Goal: Submit feedback/report problem: Submit feedback/report problem

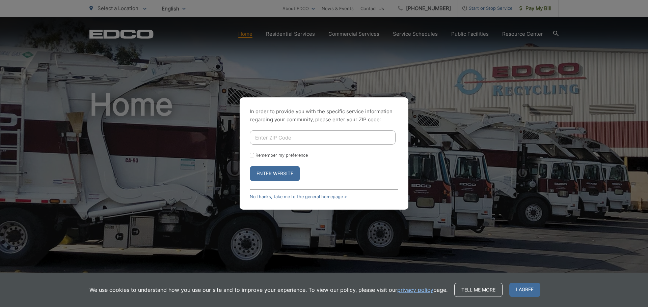
click at [321, 138] on input "Enter ZIP Code" at bounding box center [323, 138] width 146 height 14
paste input "90501"
type input "90501"
click at [281, 172] on button "Enter Website" at bounding box center [275, 174] width 50 height 16
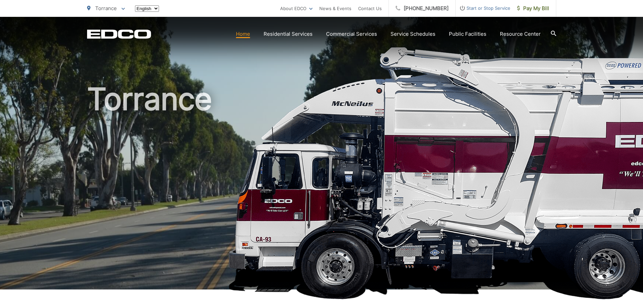
scroll to position [169, 0]
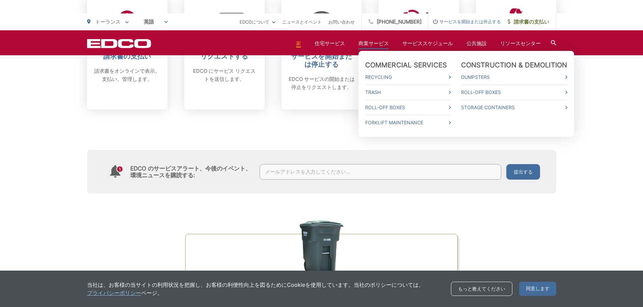
click at [373, 43] on font "商業サービス" at bounding box center [373, 43] width 30 height 6
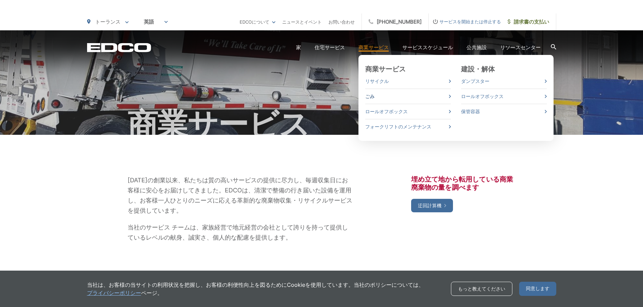
click at [370, 95] on font "ごみ" at bounding box center [369, 96] width 9 height 6
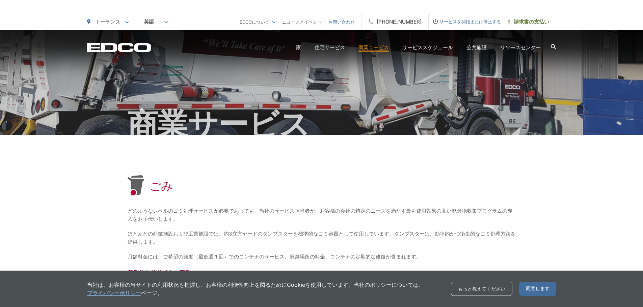
click at [346, 24] on font "お問い合わせ" at bounding box center [341, 21] width 26 height 5
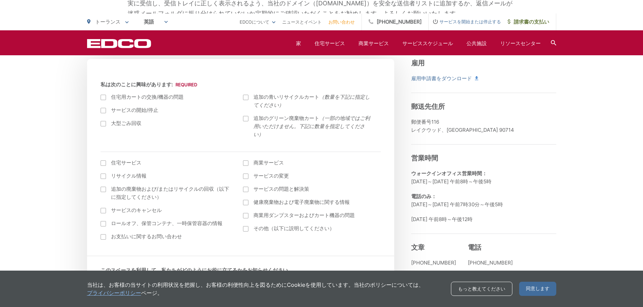
scroll to position [236, 0]
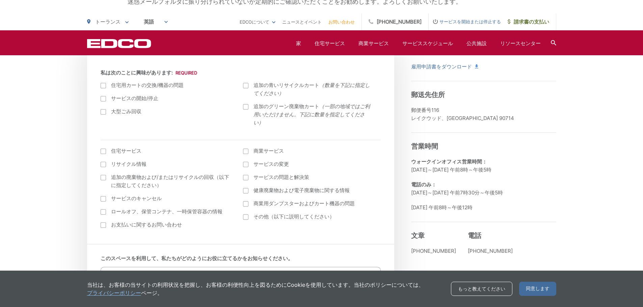
click at [102, 111] on div at bounding box center [103, 111] width 5 height 5
click at [0, 0] on input "大型ごみ回収" at bounding box center [0, 0] width 0 height 0
click at [103, 112] on div at bounding box center [103, 111] width 5 height 5
click at [0, 0] on input "大型ごみ回収" at bounding box center [0, 0] width 0 height 0
click at [260, 149] on font "商業サービス" at bounding box center [268, 151] width 30 height 6
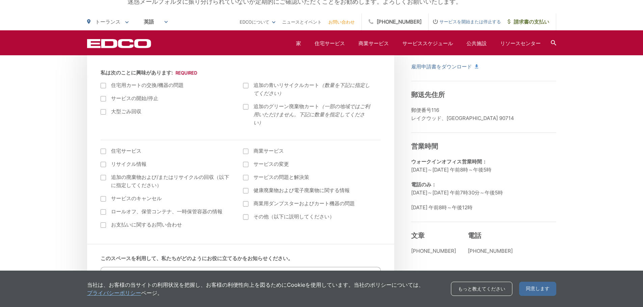
click at [0, 0] on input "商業サービス" at bounding box center [0, 0] width 0 height 0
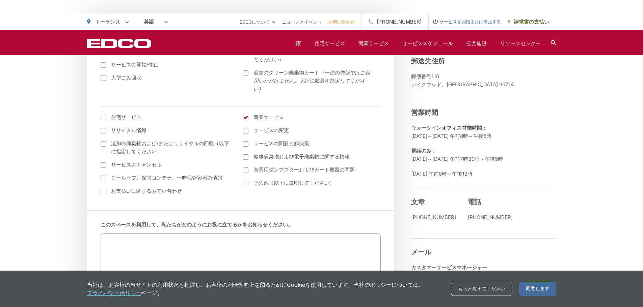
click at [245, 160] on div at bounding box center [245, 157] width 5 height 5
click at [0, 0] on input "健康廃棄物および電子廃棄物に関する情報" at bounding box center [0, 0] width 0 height 0
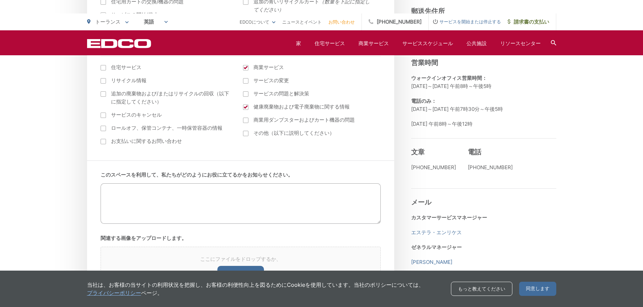
scroll to position [405, 0]
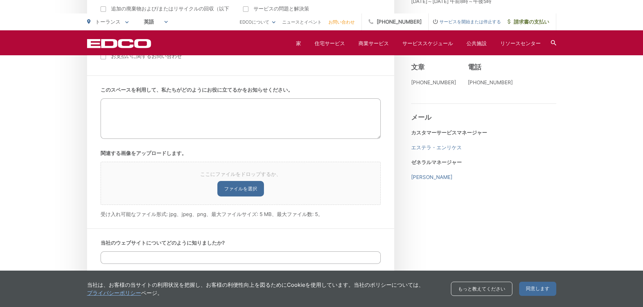
click at [68, 160] on div "EDCOは、お客様からいただいたご回答を厳重に管理いたします。 外部に提供することは一切ありません。ご回答いただいた内容に基づき、迷惑メールをお送りすることは…" at bounding box center [321, 255] width 643 height 1051
click at [124, 110] on textarea "このスペースを利用して、私たちがどのようにお役に立てるかをお知らせください。" at bounding box center [241, 119] width 280 height 40
paste textarea "We would like to destroy our used soundbars which were returned from customers …"
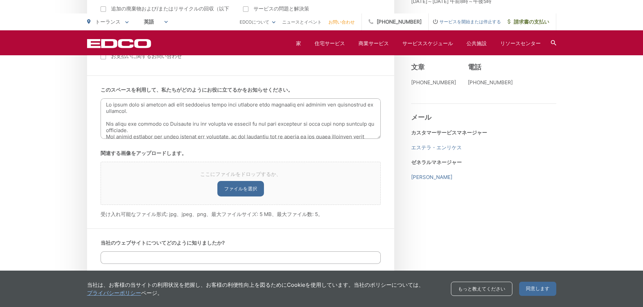
scroll to position [85, 0]
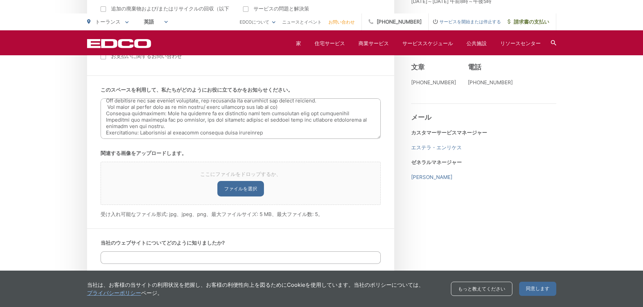
click at [74, 159] on div "EDCOは、お客様からいただいたご回答を厳重に管理いたします。 外部に提供することは一切ありません。ご回答いただいた内容に基づき、迷惑メールをお送りすることは…" at bounding box center [321, 255] width 643 height 1051
click at [211, 104] on textarea "このスペースを利用して、私たちがどのようにお役に立てるかをお知らせください。" at bounding box center [241, 119] width 280 height 40
click at [103, 222] on img at bounding box center [103, 221] width 5 height 5
click at [282, 126] on textarea "このスペースを利用して、私たちがどのようにお役に立てるかをお知らせください。" at bounding box center [241, 119] width 280 height 40
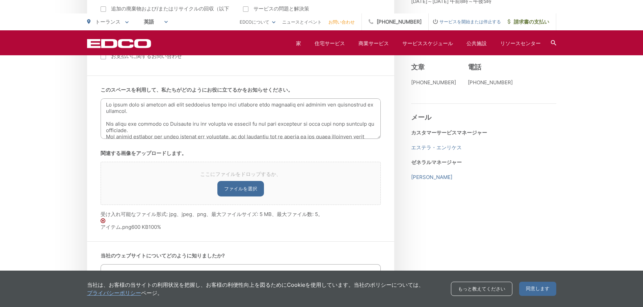
scroll to position [394, 0]
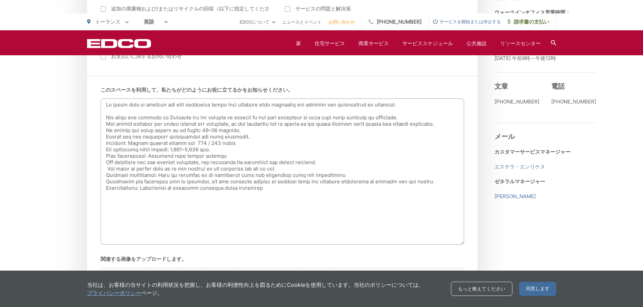
drag, startPoint x: 378, startPoint y: 138, endPoint x: 461, endPoint y: 244, distance: 134.8
click at [461, 244] on textarea "このスペースを利用して、私たちがどのようにお役に立てるかをお知らせください。" at bounding box center [282, 172] width 363 height 146
click at [108, 169] on textarea "このスペースを利用して、私たちがどのようにお役に立てるかをお知らせください。" at bounding box center [282, 172] width 363 height 146
paste textarea "https://soundfun.net/product/mirai-speaker/"
click at [234, 221] on textarea "このスペースを利用して、私たちがどのようにお役に立てるかをお知らせください。" at bounding box center [282, 172] width 363 height 146
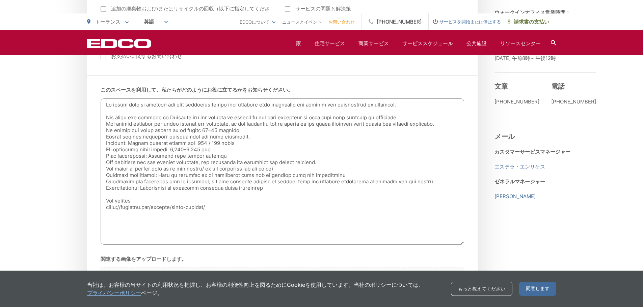
paste textarea "個装箱　横600× 縦208× 高157 mm　３KG"
drag, startPoint x: 206, startPoint y: 221, endPoint x: 94, endPoint y: 225, distance: 112.8
click at [94, 225] on div "このスペースを利用して、私たちがどのようにお役に立てるかをお知らせください。 関連する画像をアップロードします。 ここにファイルをドロップするか、 ファイルを…" at bounding box center [282, 212] width 390 height 272
drag, startPoint x: 48, startPoint y: 197, endPoint x: 56, endPoint y: 184, distance: 15.2
click at [48, 197] on div "EDCOは、お客様からいただいたご回答を厳重に管理いたします。 外部に提供することは一切ありません。ご回答いただいた内容に基づき、迷惑メールをお送りすることは…" at bounding box center [321, 312] width 643 height 1143
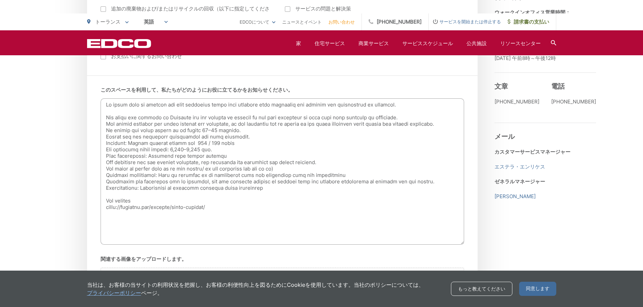
click at [212, 217] on textarea "このスペースを利用して、私たちがどのようにお役に立てるかをお知らせください。" at bounding box center [282, 172] width 363 height 146
paste textarea "23.6 ×　8.2　×　6.2　inch"
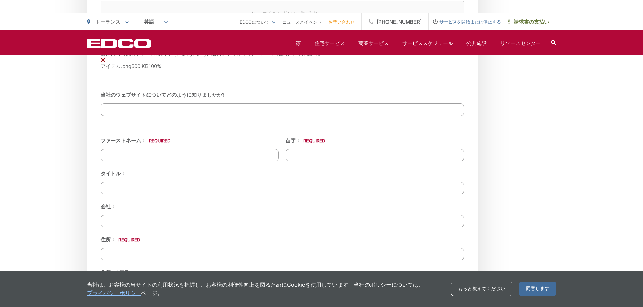
scroll to position [664, 0]
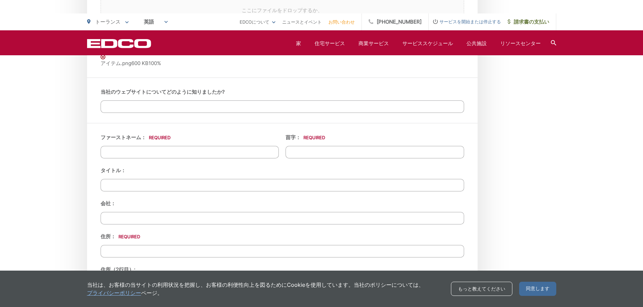
type textarea "We would like to destroy our used soundbars which were returned from customers …"
click at [158, 104] on input "当社のウェブサイトについてどのように知りましたか?" at bounding box center [282, 107] width 363 height 12
click at [140, 108] on input "当社のウェブサイトについてどのように知りましたか?" at bounding box center [282, 107] width 363 height 12
paste input "LIST OF PRIVATE HAULERS LICENSED IN THE CITY OF TORRANCE"
type input "LIST OF PRIVATE HAULERS LICENSED IN THE CITY OF TORRANCE"
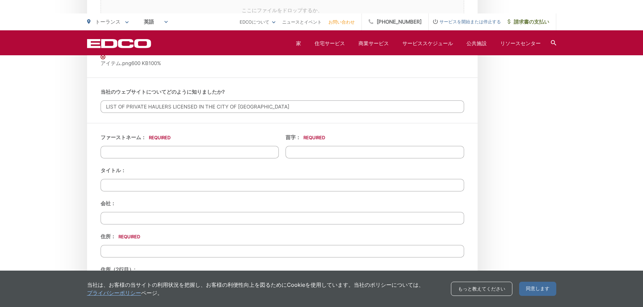
click at [171, 154] on input "ファーストネーム： *" at bounding box center [190, 152] width 178 height 12
type input "m"
type input "Mayumi"
type input "Inoue"
click at [157, 186] on input "タイトル：" at bounding box center [282, 185] width 363 height 12
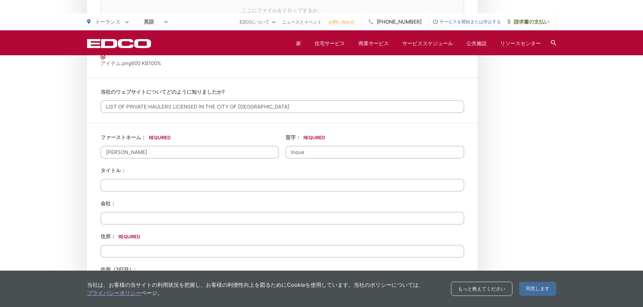
click at [148, 218] on input "会社：" at bounding box center [282, 218] width 363 height 12
type input "m"
type input "MIRAI SPEAKER/SoundFun"
click at [176, 189] on input "タイトル：" at bounding box center [282, 185] width 363 height 12
click at [59, 183] on div "EDCOは、お客様からいただいたご回答を厳重に管理いたします。 外部に提供することは一切ありません。ご回答いただいた内容に基づき、迷惑メールをお送りすることは…" at bounding box center [321, 42] width 643 height 1143
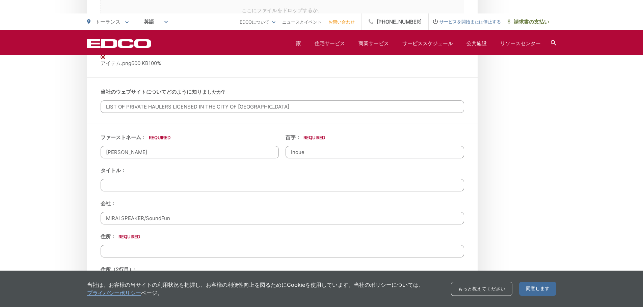
click at [130, 186] on input "タイトル：" at bounding box center [282, 185] width 363 height 12
click at [131, 186] on input "Inquiry_" at bounding box center [282, 185] width 363 height 12
paste input "Recycling Services Quote"
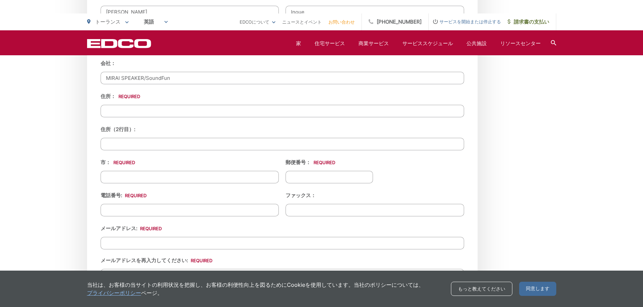
scroll to position [765, 0]
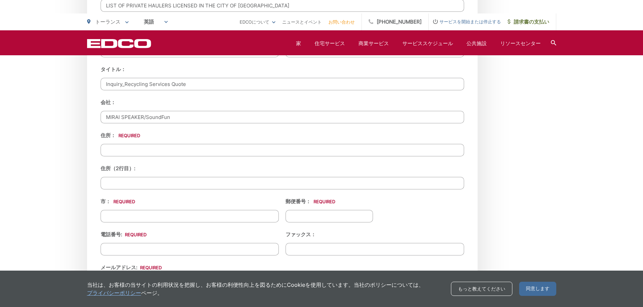
type input "Inquiry_Recycling Services Quote"
click at [144, 147] on input "住所： *" at bounding box center [282, 150] width 363 height 12
type input "j"
type input "掃"
type input "そ"
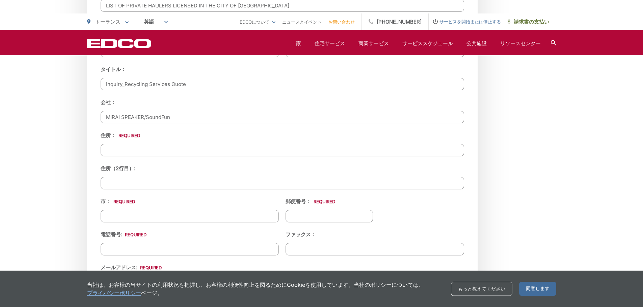
click at [150, 149] on input "住所： *" at bounding box center [282, 150] width 363 height 12
type input "ジ"
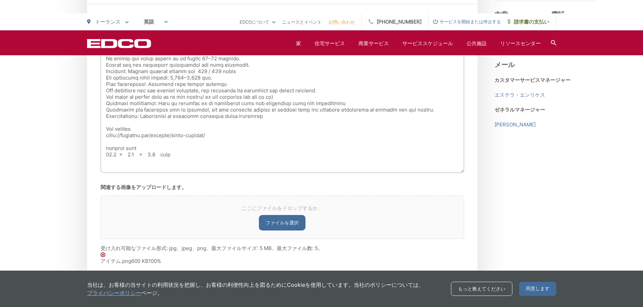
scroll to position [394, 0]
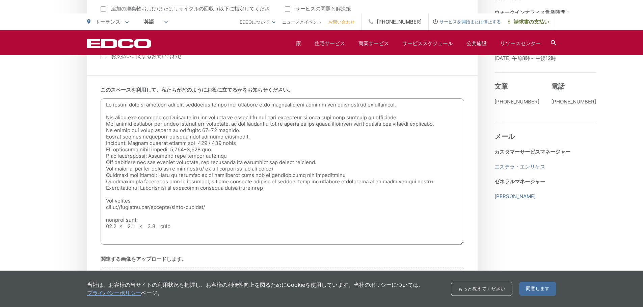
click at [421, 118] on textarea "このスペースを利用して、私たちがどのようにお役に立てるかをお知らせください。" at bounding box center [282, 172] width 363 height 146
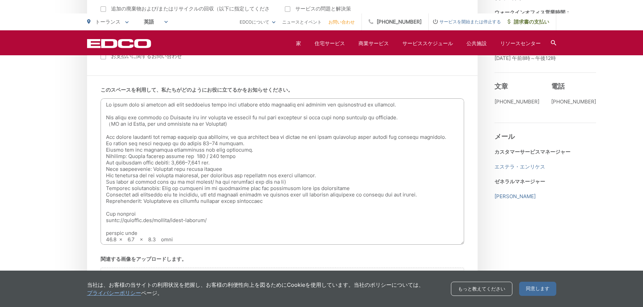
click at [179, 124] on textarea "このスペースを利用して、私たちがどのようにお役に立てるかをお知らせください。" at bounding box center [282, 172] width 363 height 146
click at [169, 124] on textarea "このスペースを利用して、私たちがどのようにお役に立てるかをお知らせください。" at bounding box center [282, 172] width 363 height 146
click at [241, 125] on textarea "このスペースを利用して、私たちがどのようにお役に立てるかをお知らせください。" at bounding box center [282, 172] width 363 height 146
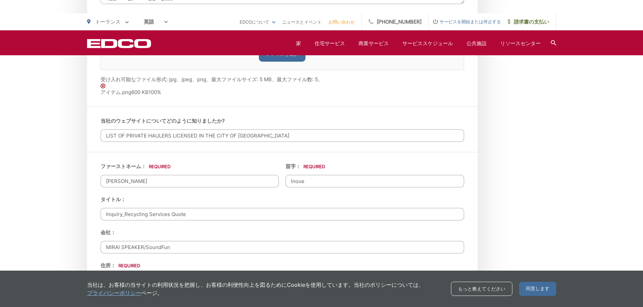
scroll to position [731, 0]
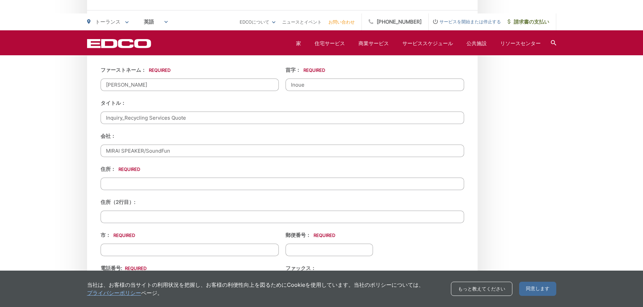
type textarea "We would like to destroy our used soundbars which were returned from customers …"
click at [185, 183] on input "住所： *" at bounding box center [282, 184] width 363 height 12
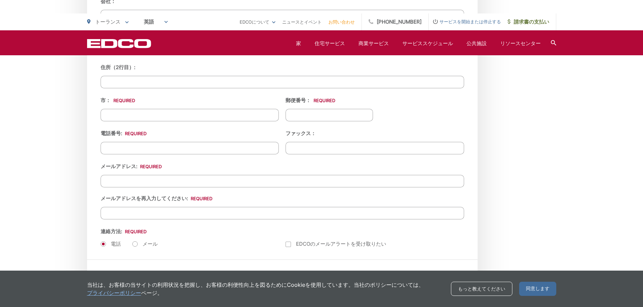
scroll to position [765, 0]
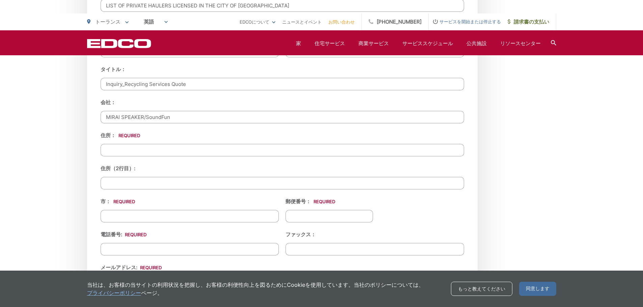
click at [233, 117] on input "MIRAI SPEAKER/SoundFun" at bounding box center [282, 117] width 363 height 12
paste input "c/o Around The World Trading Inc"
click at [148, 117] on input "MIRAI SPEAKER/SoundFun c/o Around The World Trading Inc" at bounding box center [282, 117] width 363 height 12
type input "MIRAI SPEAKER(SoundFun) c/o Around The World Trading Inc"
click at [181, 151] on input "住所： *" at bounding box center [282, 150] width 363 height 12
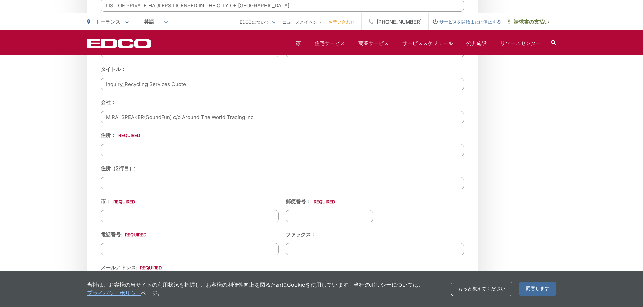
click at [130, 147] on input "住所： *" at bounding box center [282, 150] width 363 height 12
paste input "1805 W 208th St STE203"
type input "1805 W 208th St STE203"
click at [172, 214] on input "市： *" at bounding box center [190, 216] width 178 height 12
paste input "Torrance, CA 90501"
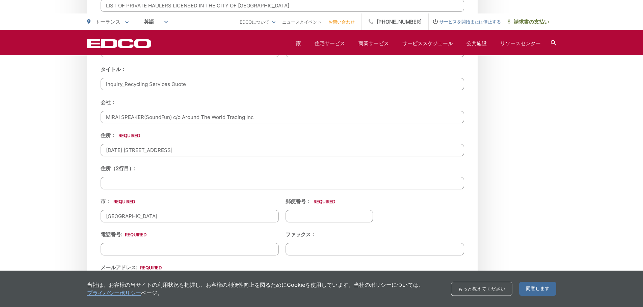
drag, startPoint x: 128, startPoint y: 217, endPoint x: 171, endPoint y: 216, distance: 43.2
click at [171, 216] on input "Torrance, CA 90501" at bounding box center [190, 216] width 178 height 12
type input "Torrance,"
click at [307, 220] on input "郵便番号： *" at bounding box center [328, 216] width 87 height 12
paste input "CA 90501"
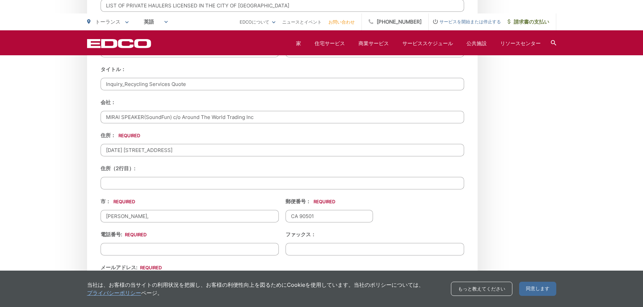
drag, startPoint x: 302, startPoint y: 218, endPoint x: 280, endPoint y: 216, distance: 21.7
click at [280, 216] on ul "ファーストネーム： * Mayumi 苗字： * Inoue タイトル： Inquiry_Recycling Services Quote 会社： MIRAI…" at bounding box center [282, 191] width 363 height 318
type input "90501"
click at [144, 220] on input "Torrance," at bounding box center [190, 216] width 178 height 12
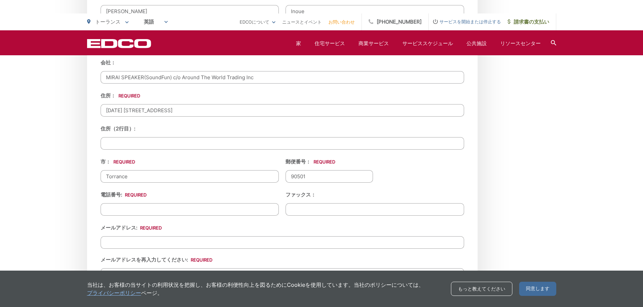
scroll to position [866, 0]
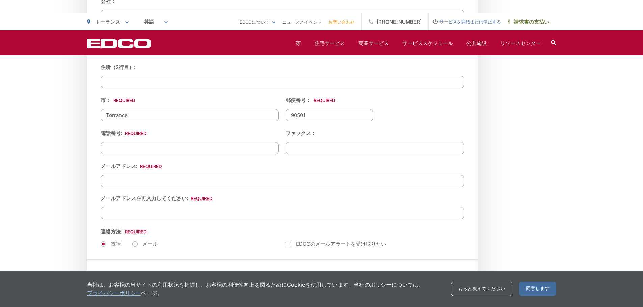
type input "Torrance"
type input "(___) ___-____"
click at [155, 144] on input "(___) ___-____" at bounding box center [190, 148] width 178 height 12
type input "(___) ___-____"
click at [325, 148] on input "(___) ___-____" at bounding box center [374, 148] width 178 height 12
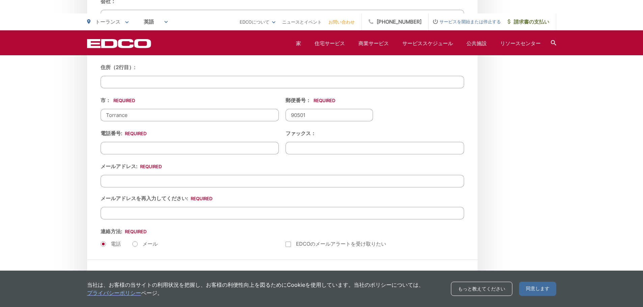
click at [213, 183] on input "メールアドレス *" at bounding box center [282, 181] width 363 height 12
type input "m"
type input "mayumi.inoue@soundfun.co.jp"
click at [212, 214] on input "メールアドレスを再入力してください:" at bounding box center [282, 213] width 363 height 12
type input "m"
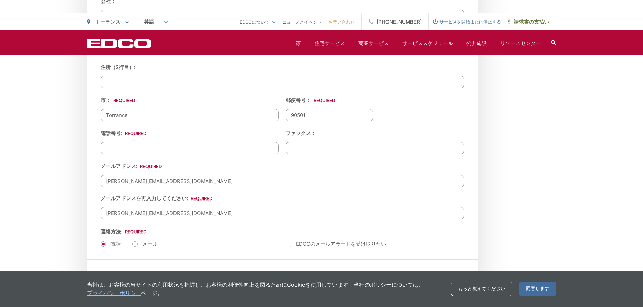
type input "mayumi.inoue@soundfun.co.jp"
click at [137, 244] on label "メール" at bounding box center [144, 244] width 25 height 7
radio input "true"
click at [160, 83] on input "住所（2行目）:" at bounding box center [282, 82] width 363 height 12
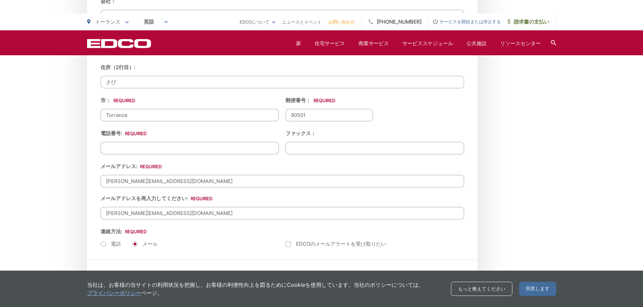
type input "さ"
type input "U"
type input "(800)834-9459"
drag, startPoint x: 167, startPoint y: 82, endPoint x: 77, endPoint y: 76, distance: 89.9
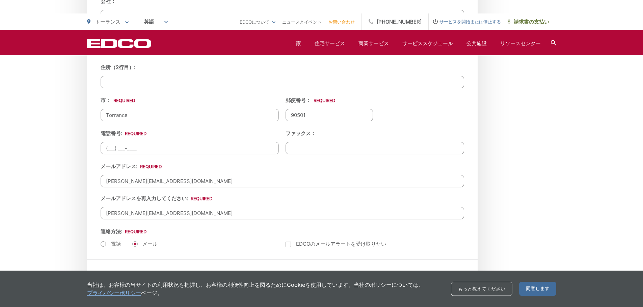
click at [117, 149] on input "(___) ___-____" at bounding box center [190, 148] width 178 height 12
paste input "800) 834-9459"
type input "(800) 834-9459"
click at [250, 231] on li "連絡方法: * 電話 メール" at bounding box center [190, 238] width 178 height 21
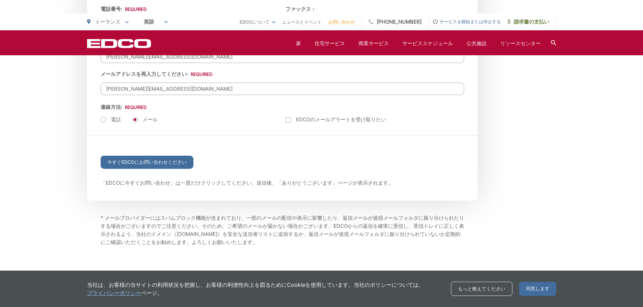
scroll to position [979, 0]
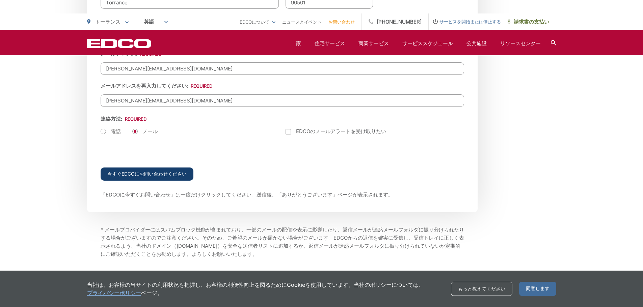
click at [173, 177] on input "今すぐEDCOにお問い合わせください" at bounding box center [147, 174] width 93 height 13
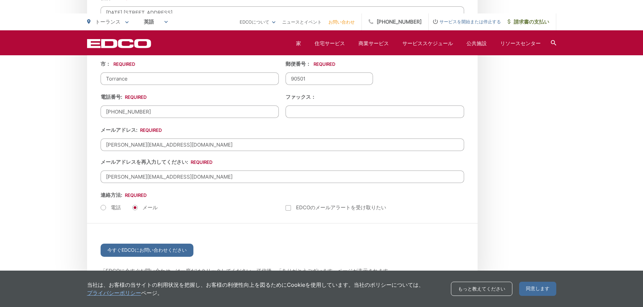
scroll to position [776, 0]
